Goal: Information Seeking & Learning: Check status

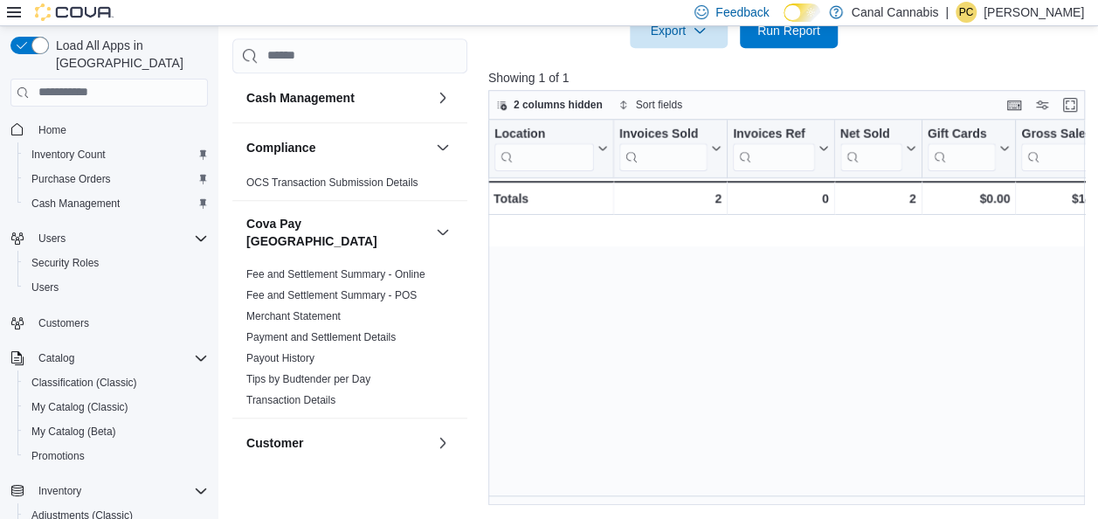
scroll to position [0, 1881]
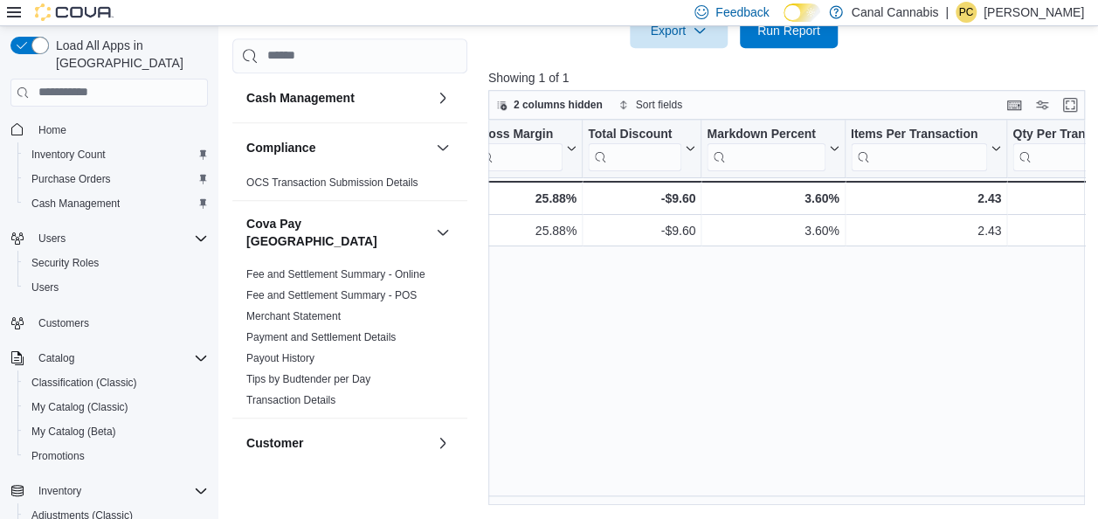
scroll to position [0, 1153]
